Goal: Check status: Check status

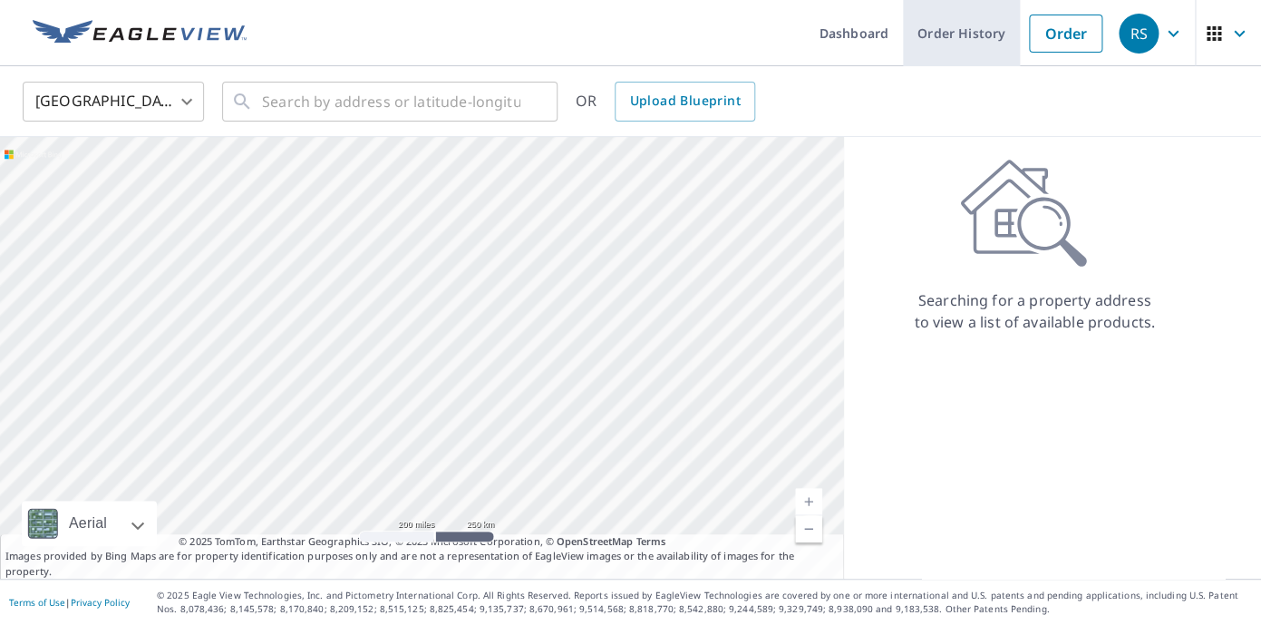
click at [968, 37] on link "Order History" at bounding box center [961, 33] width 117 height 66
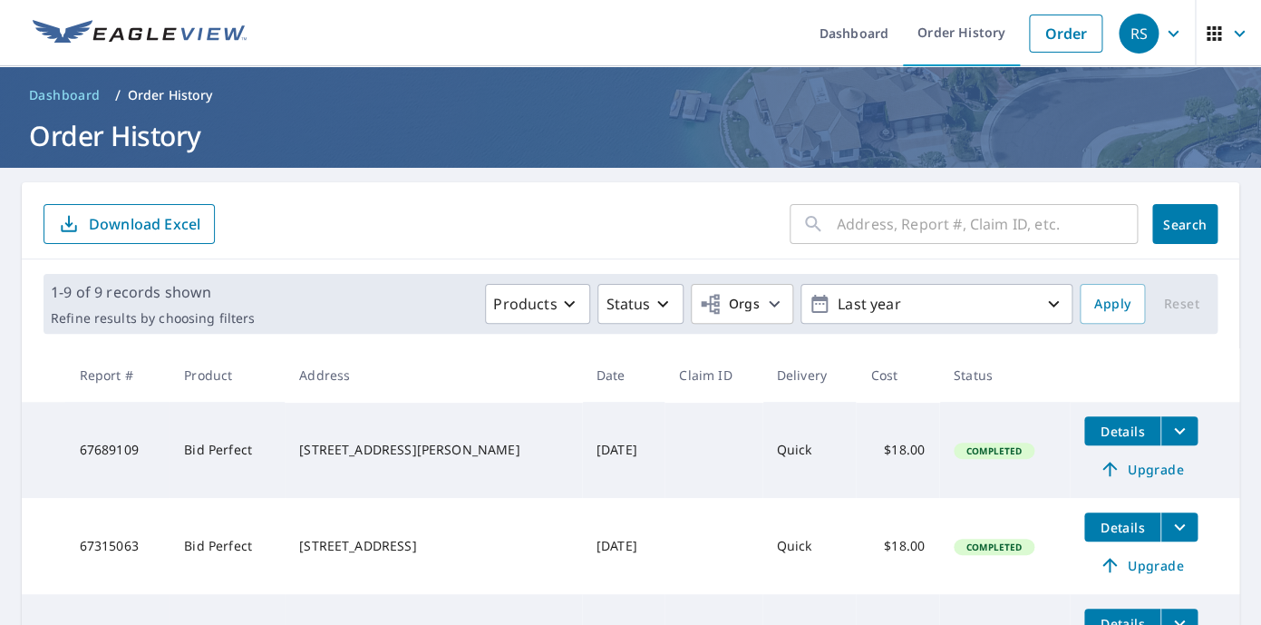
click at [330, 443] on div "[STREET_ADDRESS][PERSON_NAME]" at bounding box center [433, 450] width 268 height 18
click at [1120, 435] on span "Details" at bounding box center [1122, 430] width 54 height 17
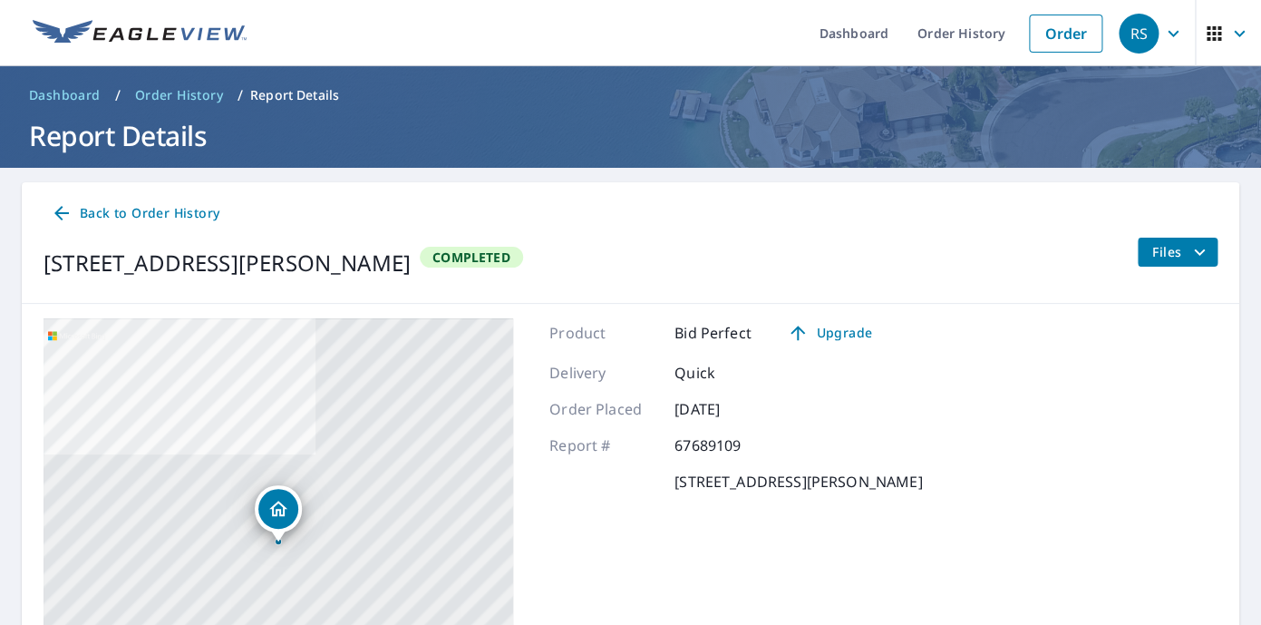
click at [1189, 254] on icon "filesDropdownBtn-67689109" at bounding box center [1200, 252] width 22 height 22
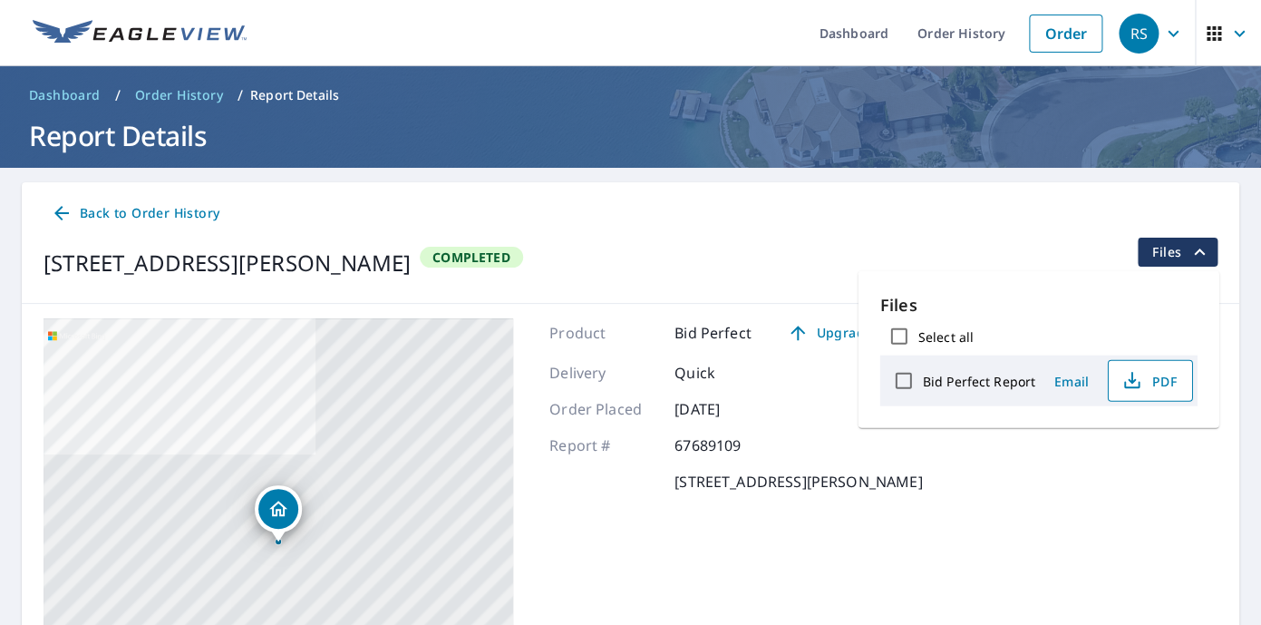
click at [1131, 383] on icon "button" at bounding box center [1132, 381] width 22 height 22
